Goal: Task Accomplishment & Management: Manage account settings

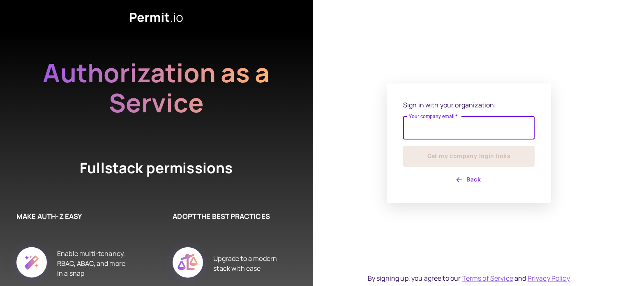
click at [460, 126] on input "Your company email   *" at bounding box center [469, 127] width 132 height 23
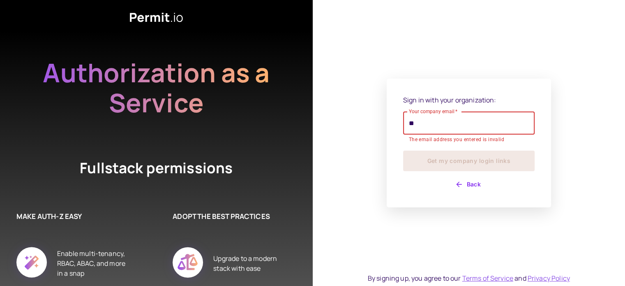
type input "**********"
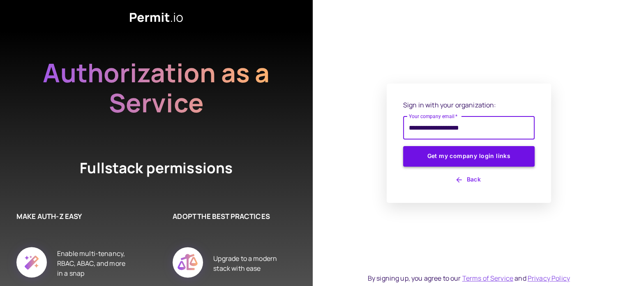
click at [469, 153] on button "Get my company login links" at bounding box center [469, 156] width 132 height 21
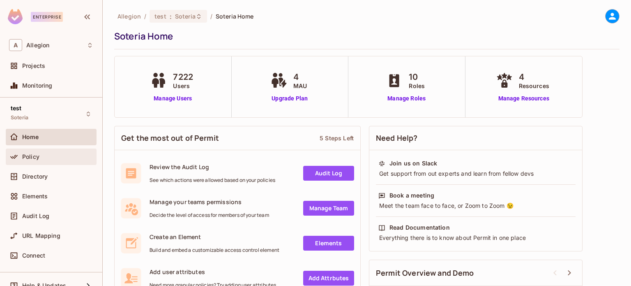
click at [42, 152] on div "Policy" at bounding box center [51, 157] width 84 height 10
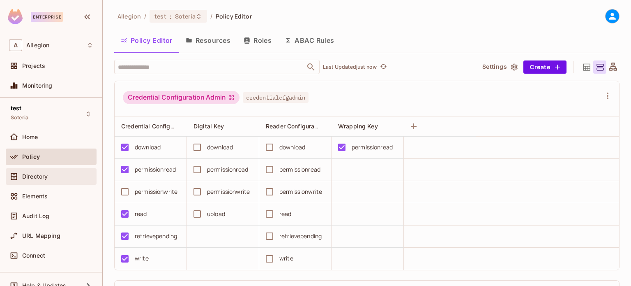
click at [43, 177] on span "Directory" at bounding box center [34, 176] width 25 height 7
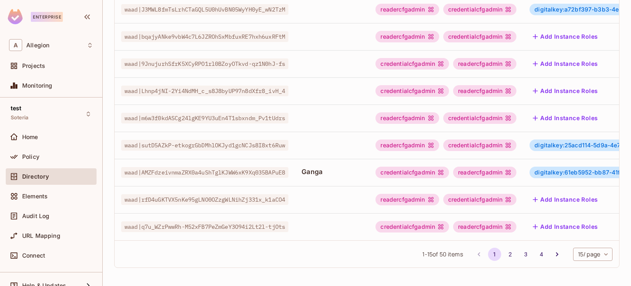
scroll to position [294, 0]
click at [535, 252] on button "4" at bounding box center [541, 253] width 13 height 13
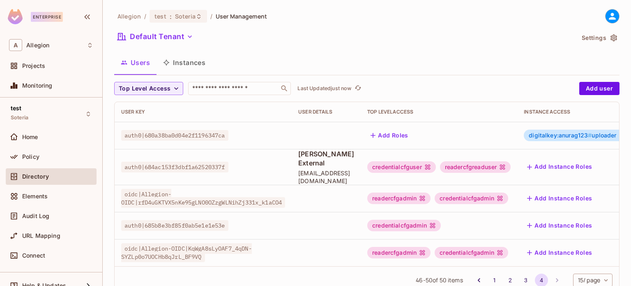
scroll to position [0, 75]
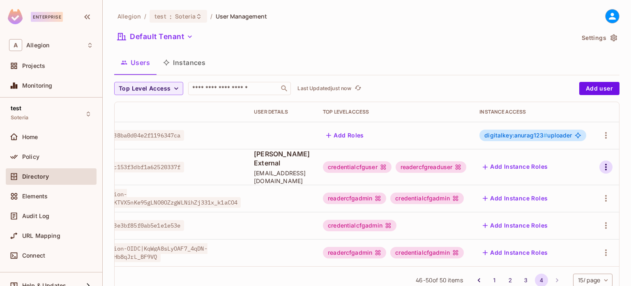
click at [601, 162] on icon "button" at bounding box center [606, 167] width 10 height 10
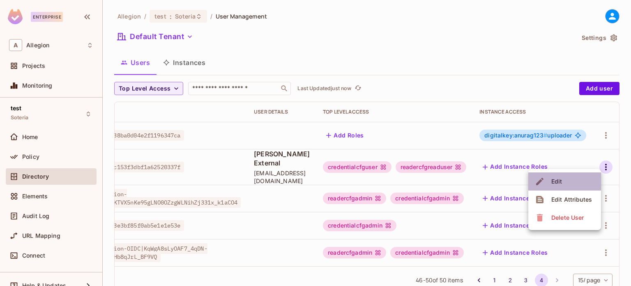
click at [566, 174] on li "Edit" at bounding box center [565, 181] width 73 height 18
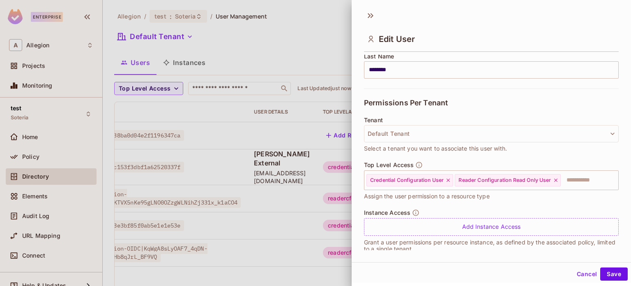
scroll to position [151, 0]
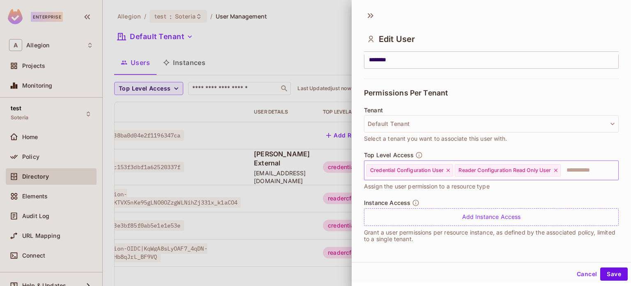
click at [557, 170] on icon at bounding box center [556, 170] width 3 height 3
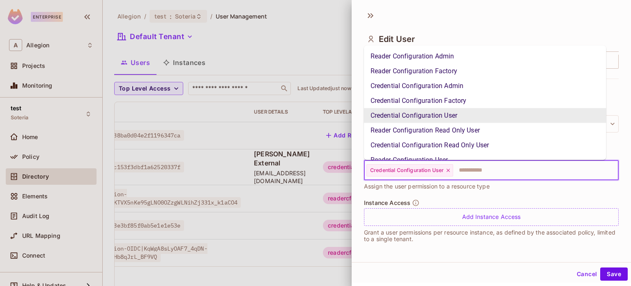
click at [515, 172] on input "text" at bounding box center [528, 170] width 149 height 16
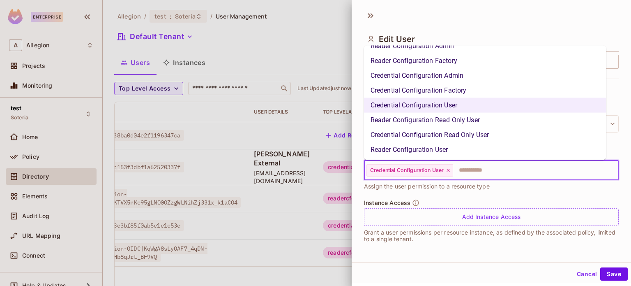
click at [445, 149] on li "Reader Configuration User" at bounding box center [485, 149] width 243 height 15
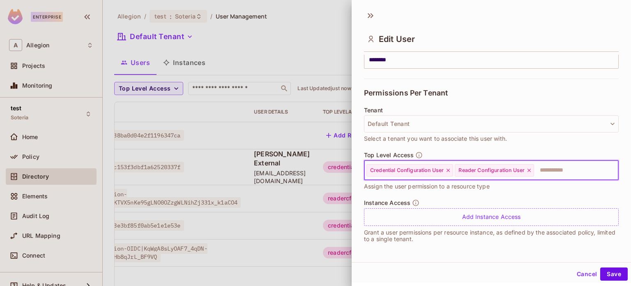
click at [550, 167] on input "text" at bounding box center [569, 170] width 68 height 16
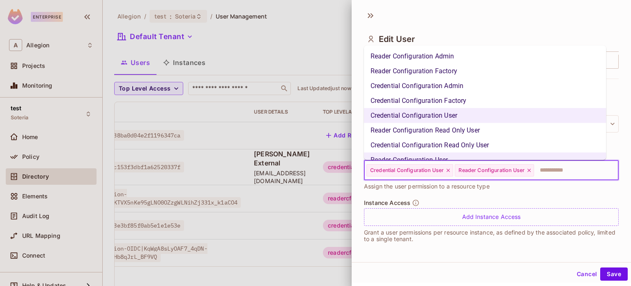
click at [550, 167] on input "text" at bounding box center [569, 170] width 68 height 16
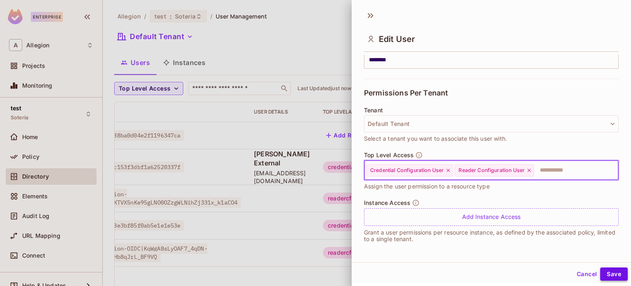
click at [609, 270] on button "Save" at bounding box center [615, 273] width 28 height 13
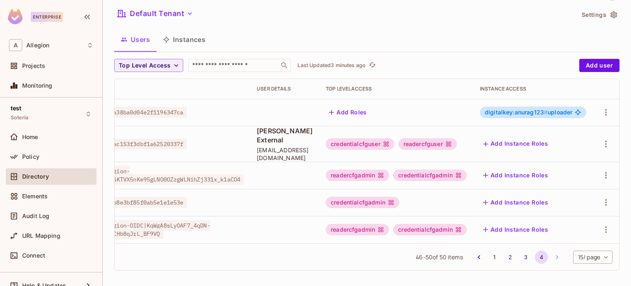
scroll to position [0, 72]
click at [601, 139] on icon "button" at bounding box center [606, 144] width 10 height 10
click at [564, 161] on span "Edit" at bounding box center [557, 157] width 16 height 13
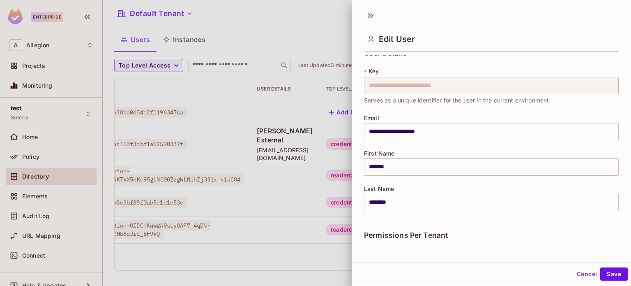
scroll to position [0, 0]
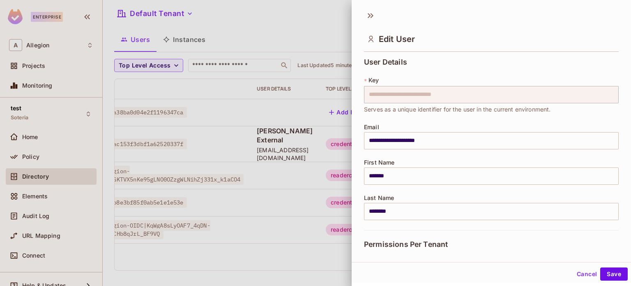
click at [273, 16] on div at bounding box center [315, 143] width 631 height 286
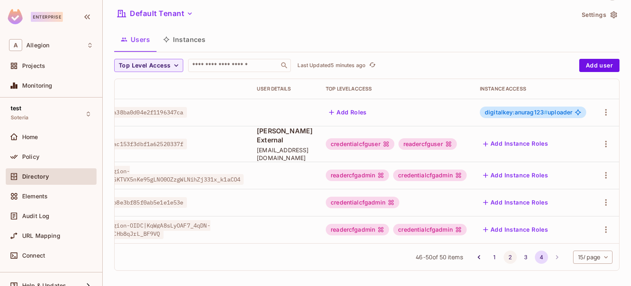
click at [504, 253] on button "2" at bounding box center [510, 256] width 13 height 13
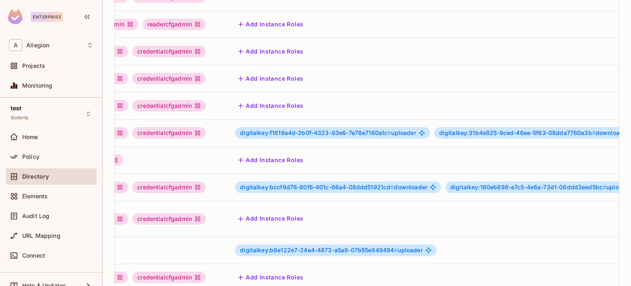
scroll to position [0, 408]
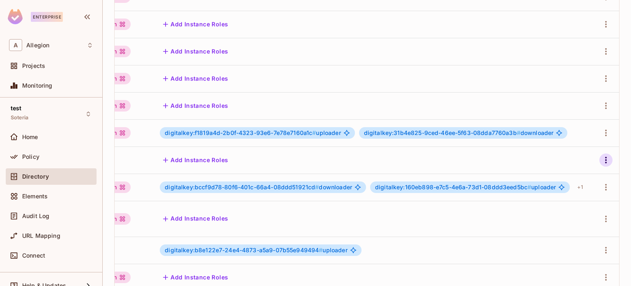
click at [601, 162] on icon "button" at bounding box center [606, 160] width 10 height 10
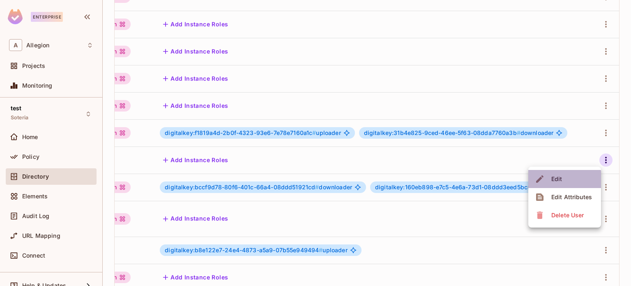
click at [559, 183] on div "Edit" at bounding box center [557, 179] width 11 height 8
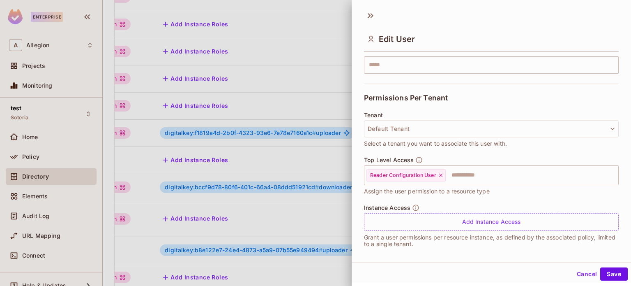
scroll to position [151, 0]
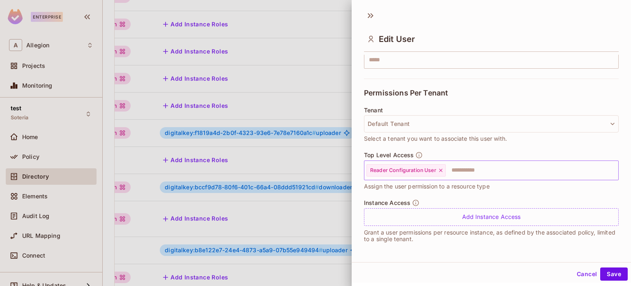
click at [442, 169] on icon at bounding box center [440, 170] width 3 height 3
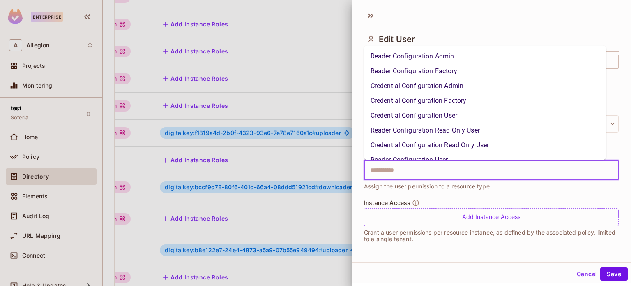
click at [395, 171] on input "text" at bounding box center [484, 170] width 237 height 16
click at [432, 57] on li "Reader Configuration Admin" at bounding box center [485, 56] width 243 height 15
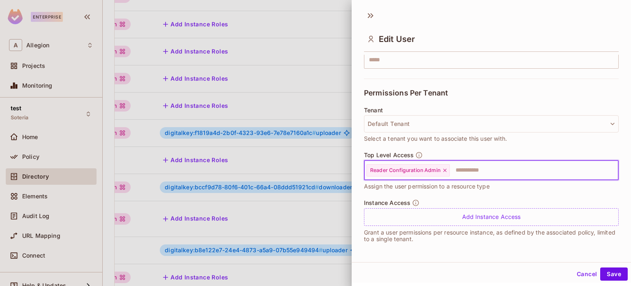
click at [467, 171] on input "text" at bounding box center [527, 170] width 152 height 16
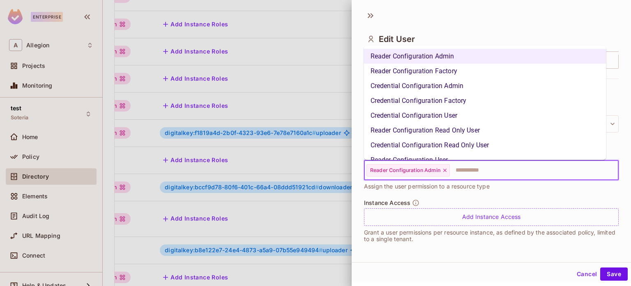
click at [452, 87] on li "Credential Configuration Admin" at bounding box center [485, 86] width 243 height 15
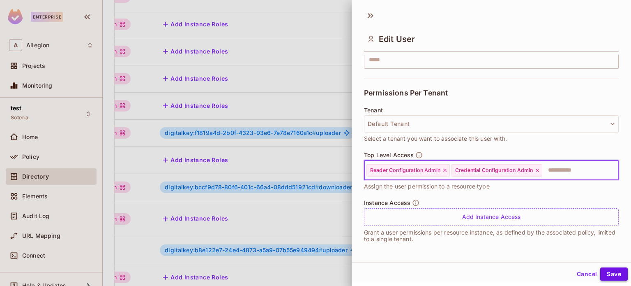
click at [608, 278] on button "Save" at bounding box center [615, 273] width 28 height 13
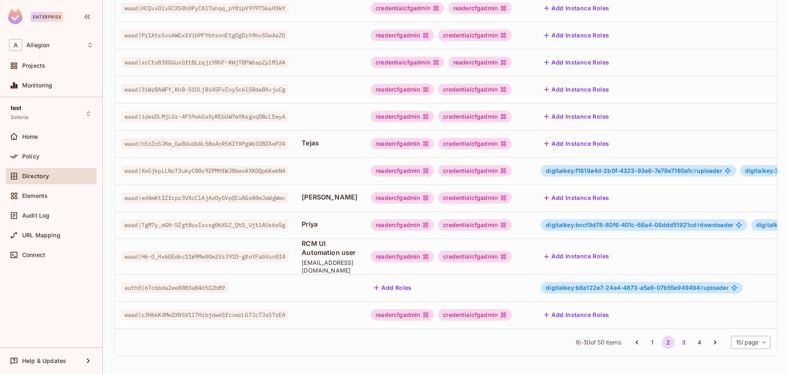
scroll to position [215, 0]
click at [37, 136] on span "Home" at bounding box center [30, 137] width 16 height 7
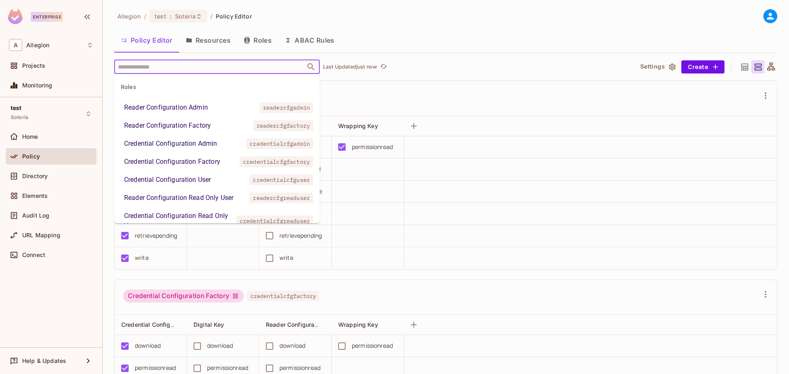
click at [125, 71] on input "text" at bounding box center [210, 67] width 188 height 14
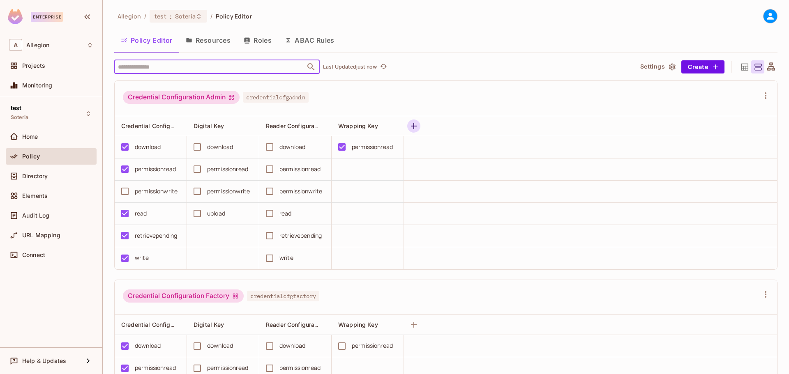
click at [416, 126] on icon "button" at bounding box center [414, 126] width 6 height 6
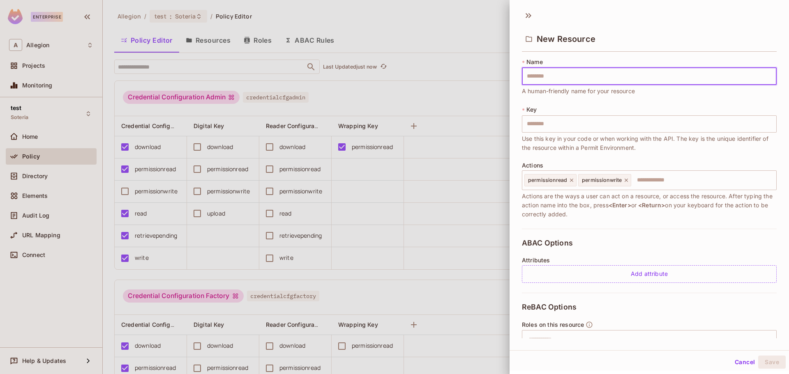
click at [488, 27] on div at bounding box center [394, 187] width 789 height 374
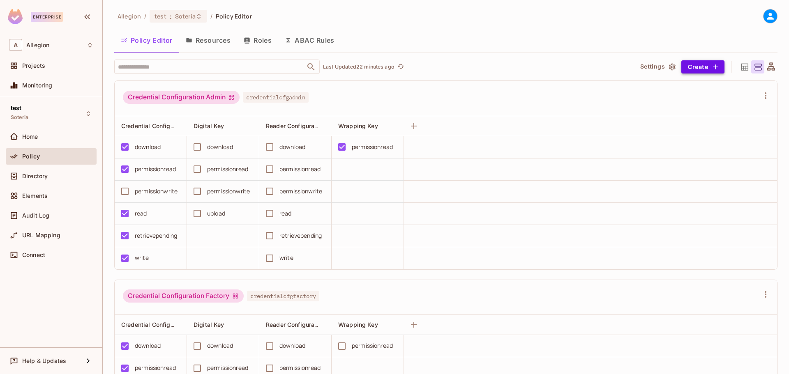
click at [631, 70] on button "Create" at bounding box center [703, 66] width 43 height 13
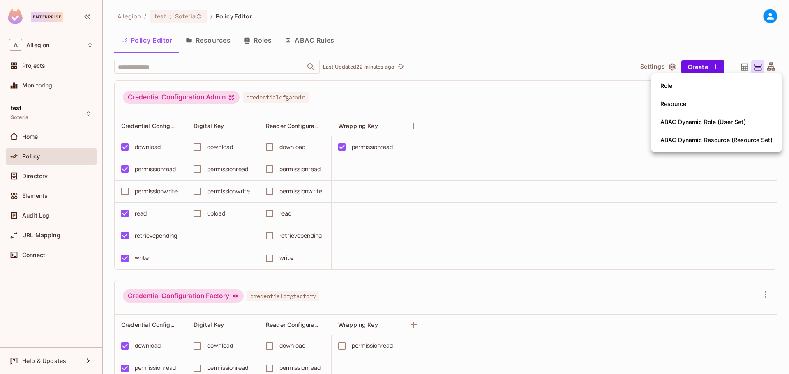
click at [631, 84] on div "Role" at bounding box center [667, 86] width 12 height 8
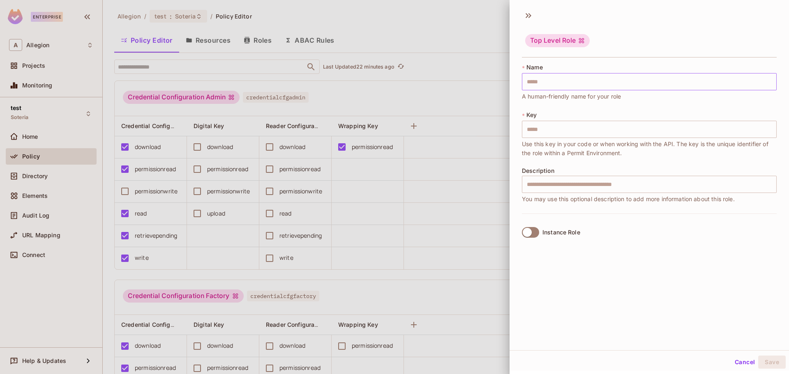
click at [581, 81] on input "text" at bounding box center [649, 81] width 255 height 17
click at [482, 23] on div at bounding box center [394, 187] width 789 height 374
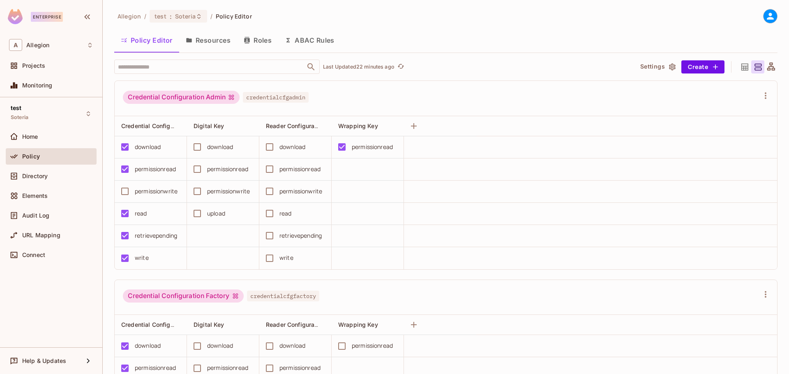
click at [247, 38] on icon "button" at bounding box center [246, 40] width 5 height 7
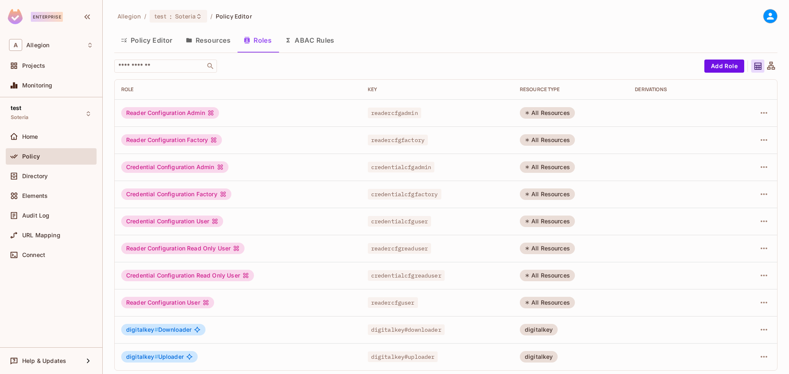
click at [164, 41] on button "Policy Editor" at bounding box center [146, 40] width 65 height 21
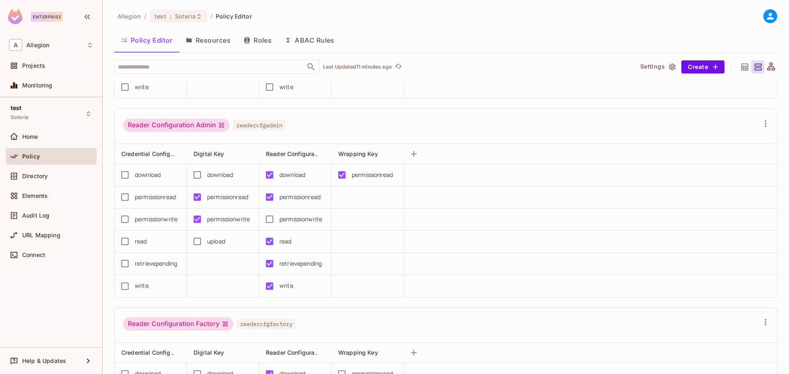
scroll to position [781, 0]
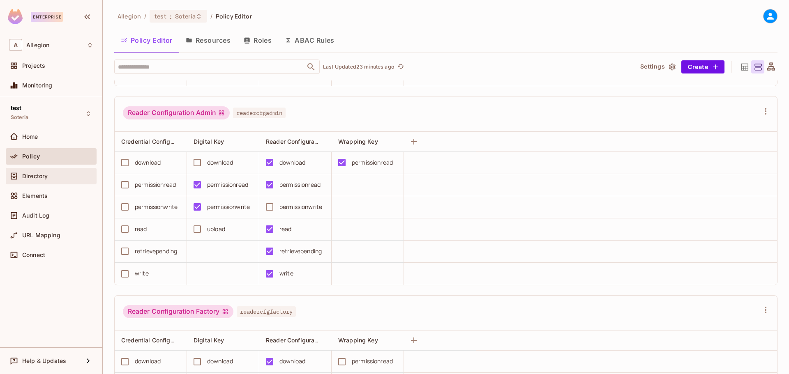
click at [53, 178] on div "Directory" at bounding box center [57, 176] width 71 height 7
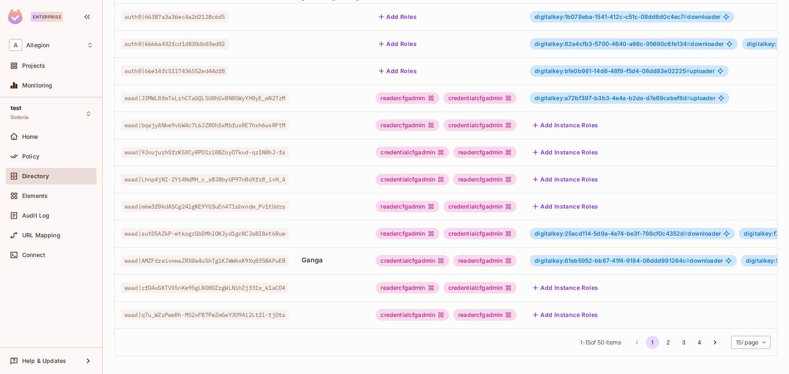
scroll to position [206, 0]
click at [631, 285] on button "2" at bounding box center [668, 342] width 13 height 13
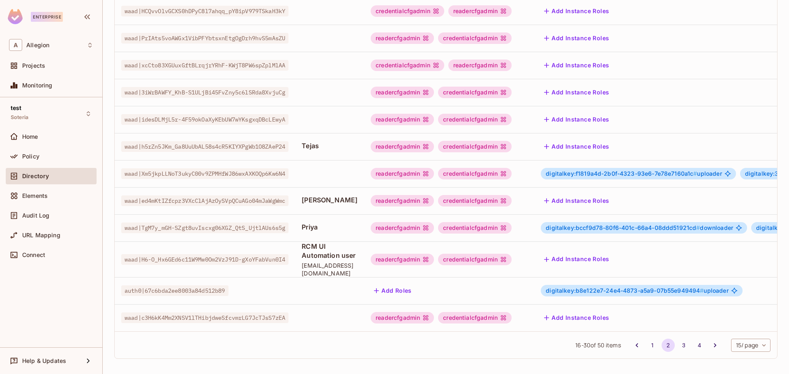
scroll to position [0, 251]
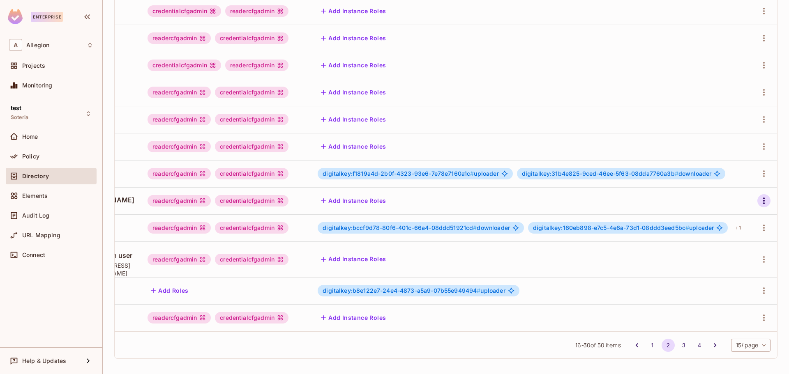
click at [631, 201] on icon "button" at bounding box center [764, 201] width 10 height 10
click at [631, 219] on li "Edit" at bounding box center [722, 220] width 73 height 18
